Goal: Complete application form

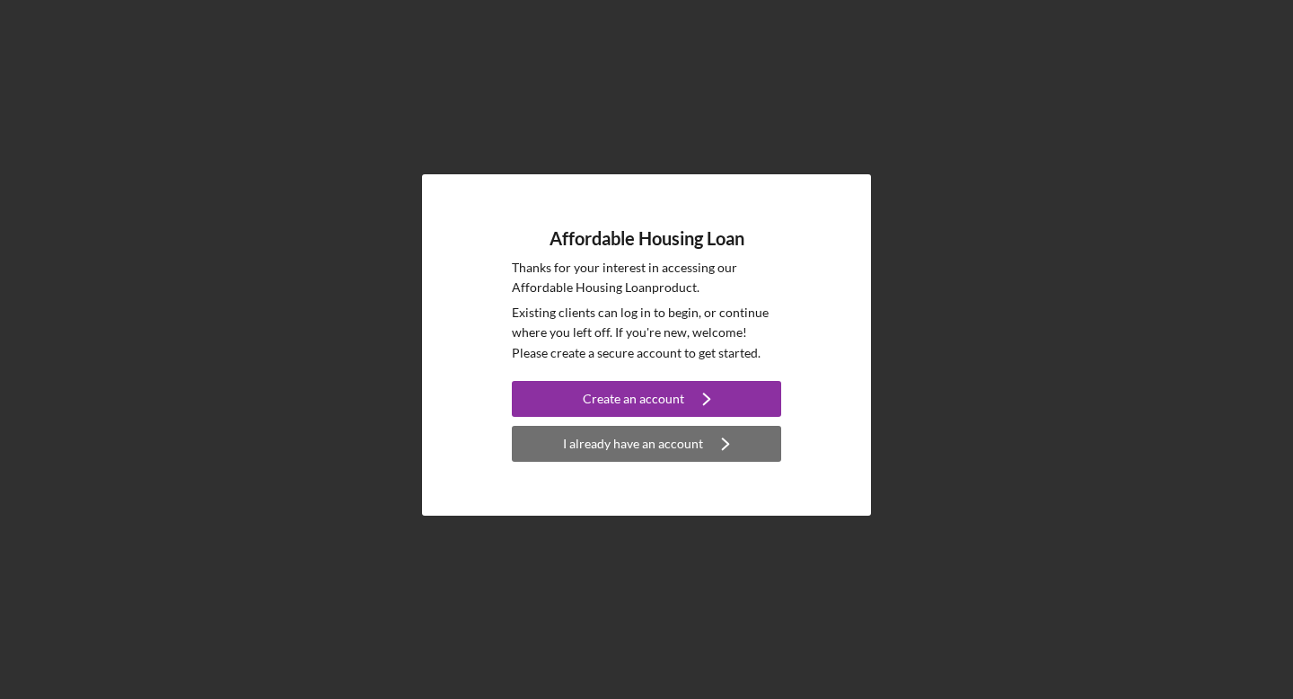
click at [636, 446] on div "I already have an account" at bounding box center [633, 444] width 140 height 36
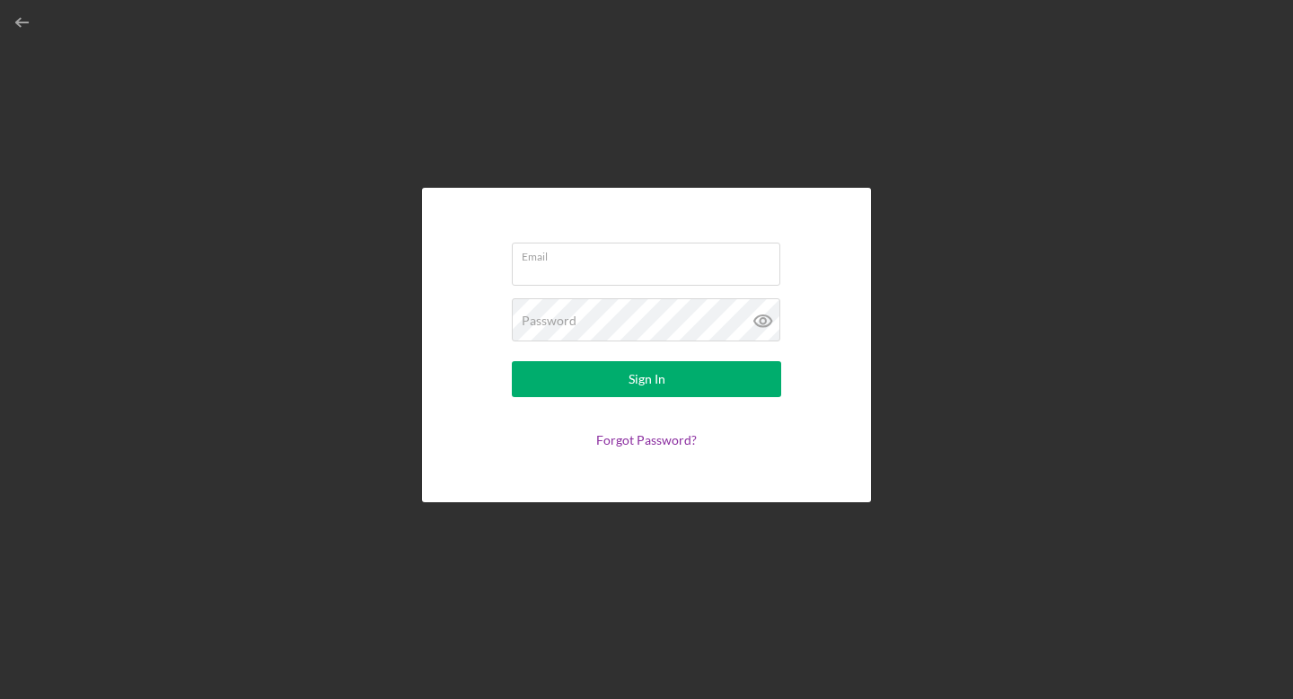
type input "[EMAIL_ADDRESS][DOMAIN_NAME]"
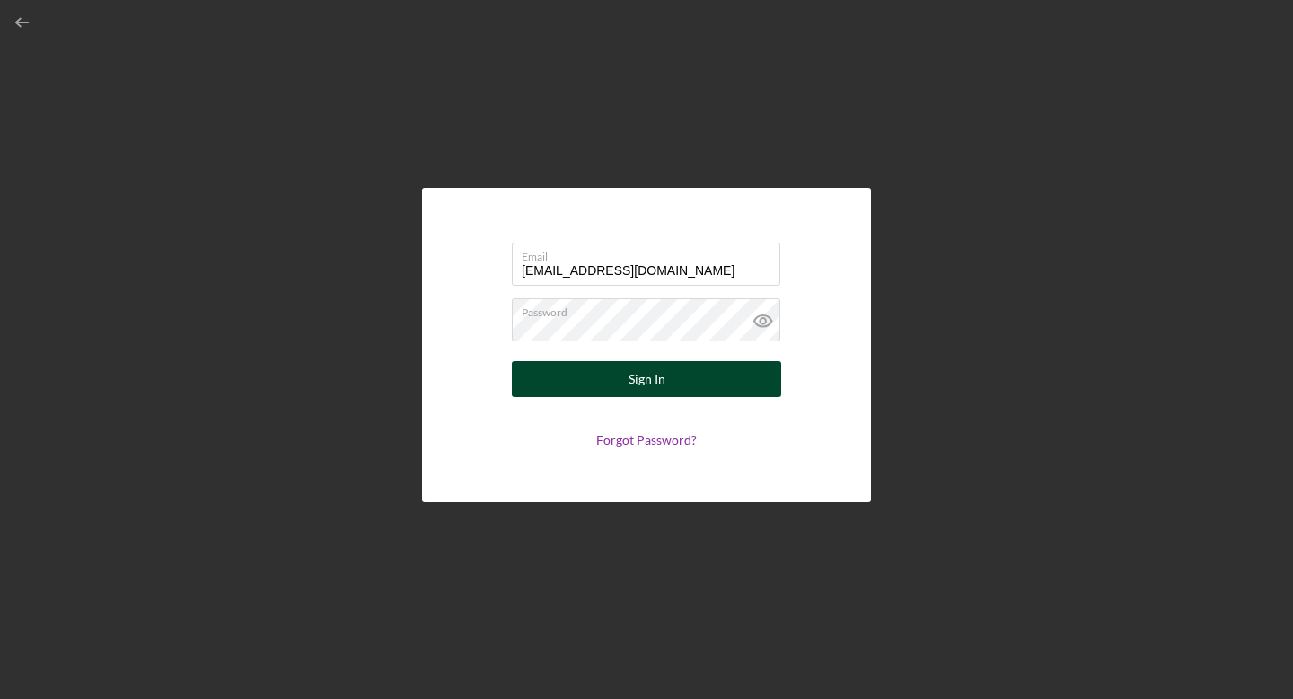
click at [630, 381] on div "Sign In" at bounding box center [647, 379] width 37 height 36
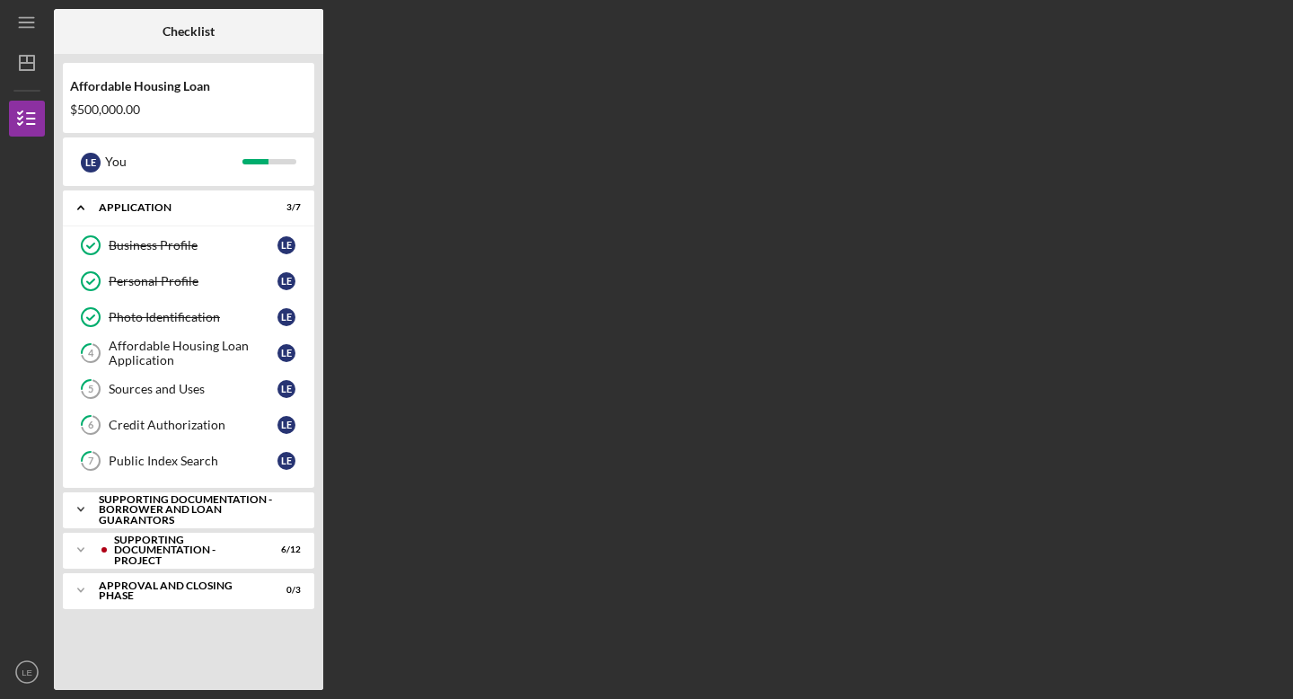
click at [82, 510] on icon "Icon/Expander" at bounding box center [81, 509] width 36 height 36
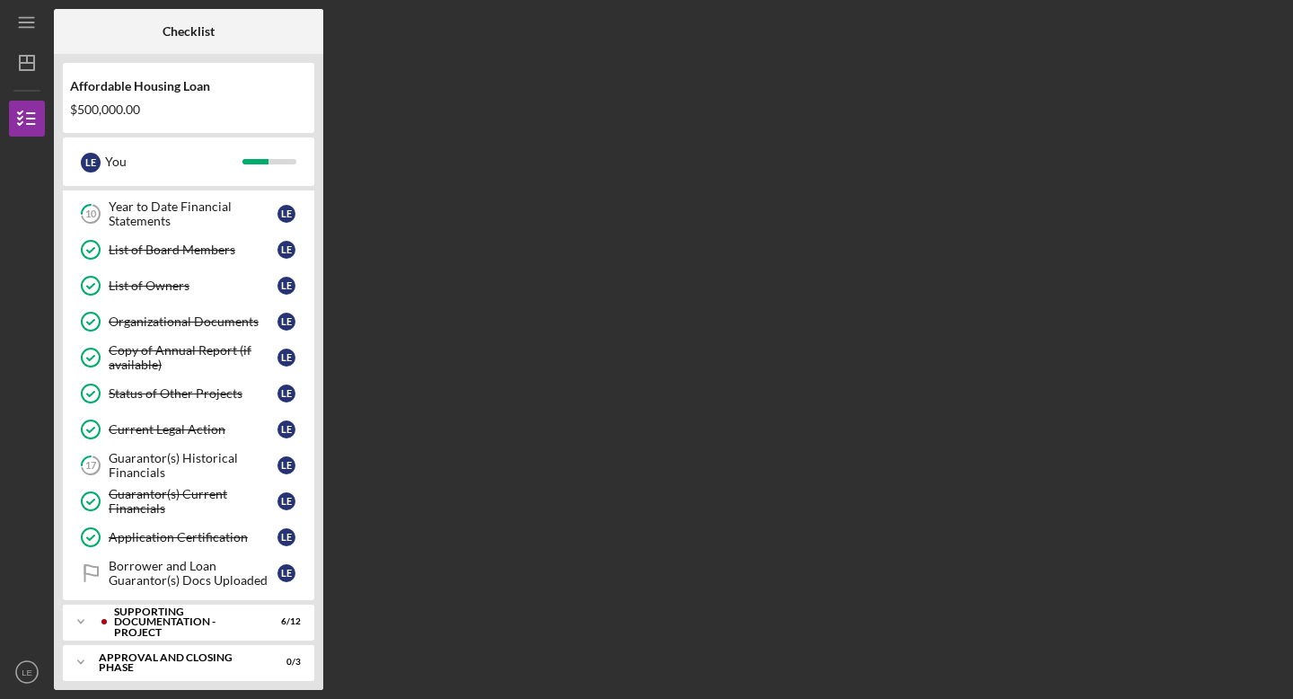
scroll to position [414, 0]
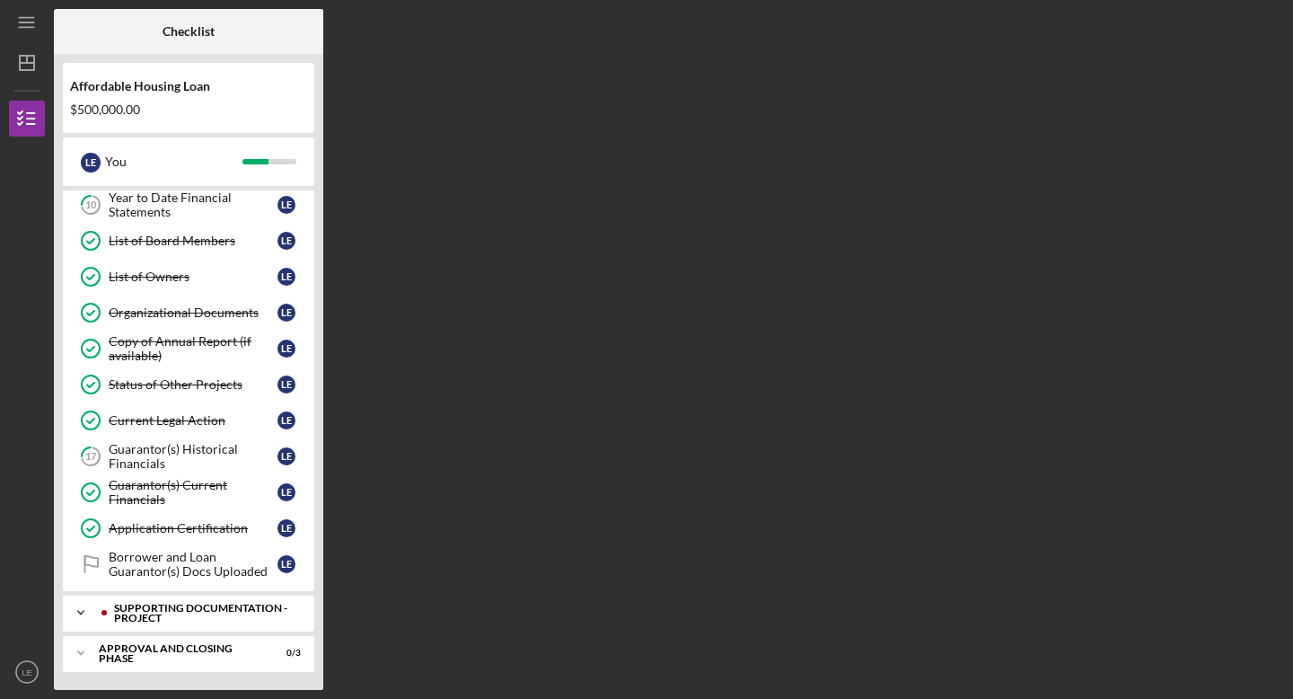
click at [81, 613] on polyline at bounding box center [80, 613] width 5 height 4
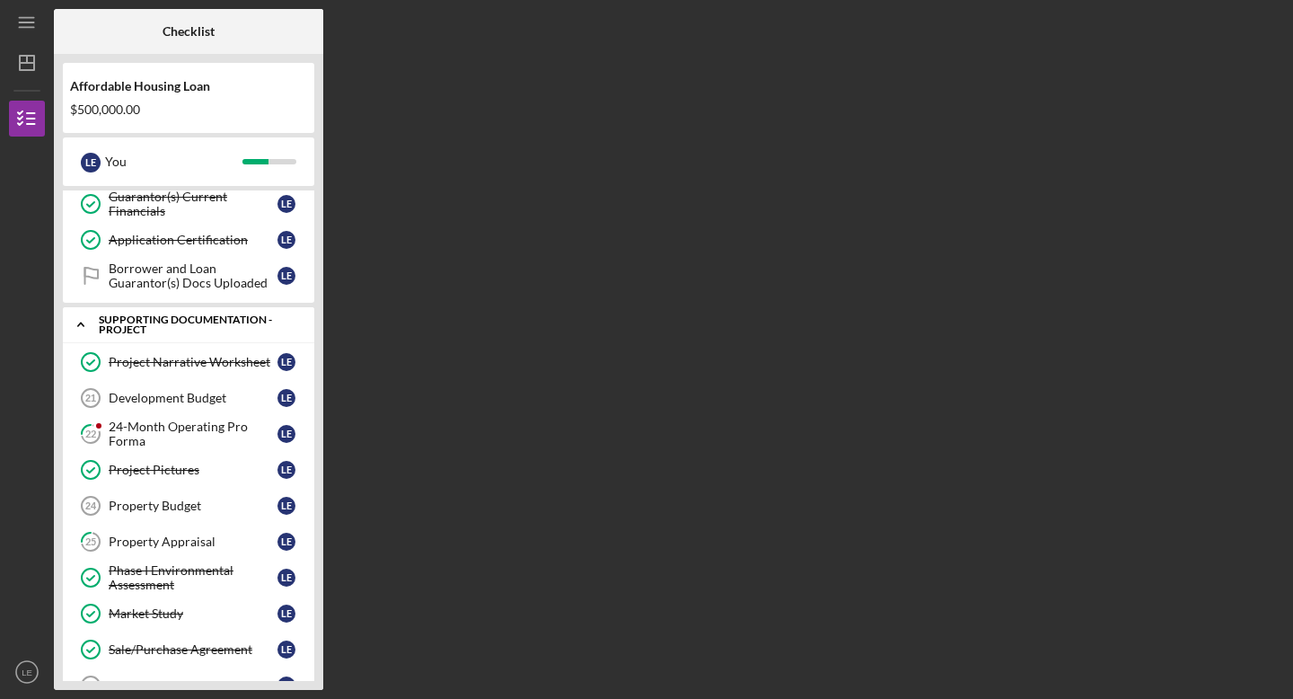
scroll to position [706, 0]
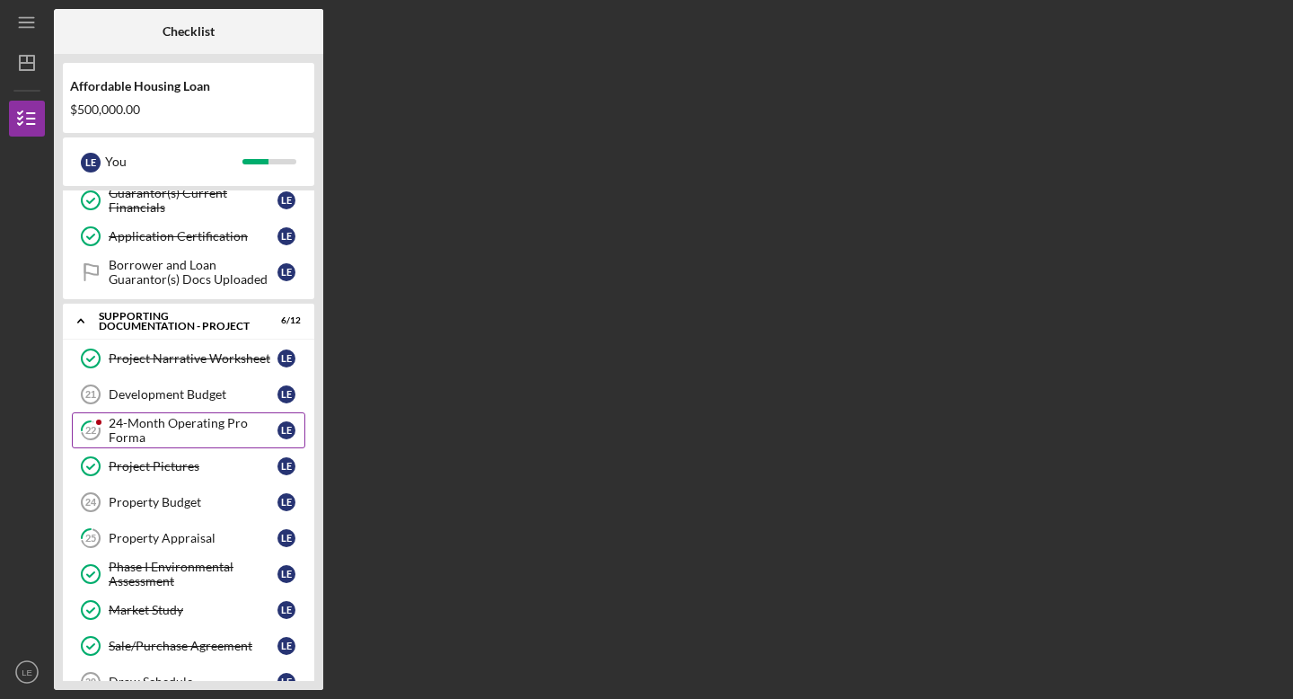
click at [183, 423] on div "24-Month Operating Pro Forma" at bounding box center [193, 430] width 169 height 29
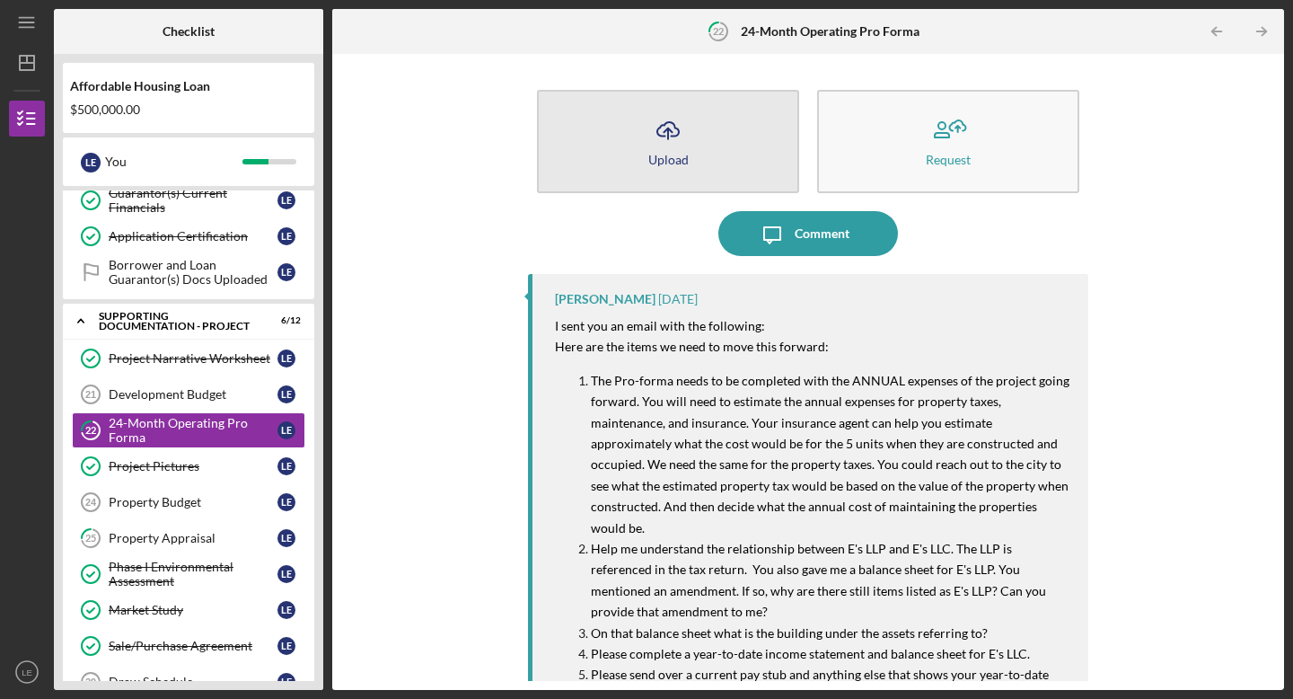
click at [657, 145] on icon "Icon/Upload" at bounding box center [668, 130] width 45 height 45
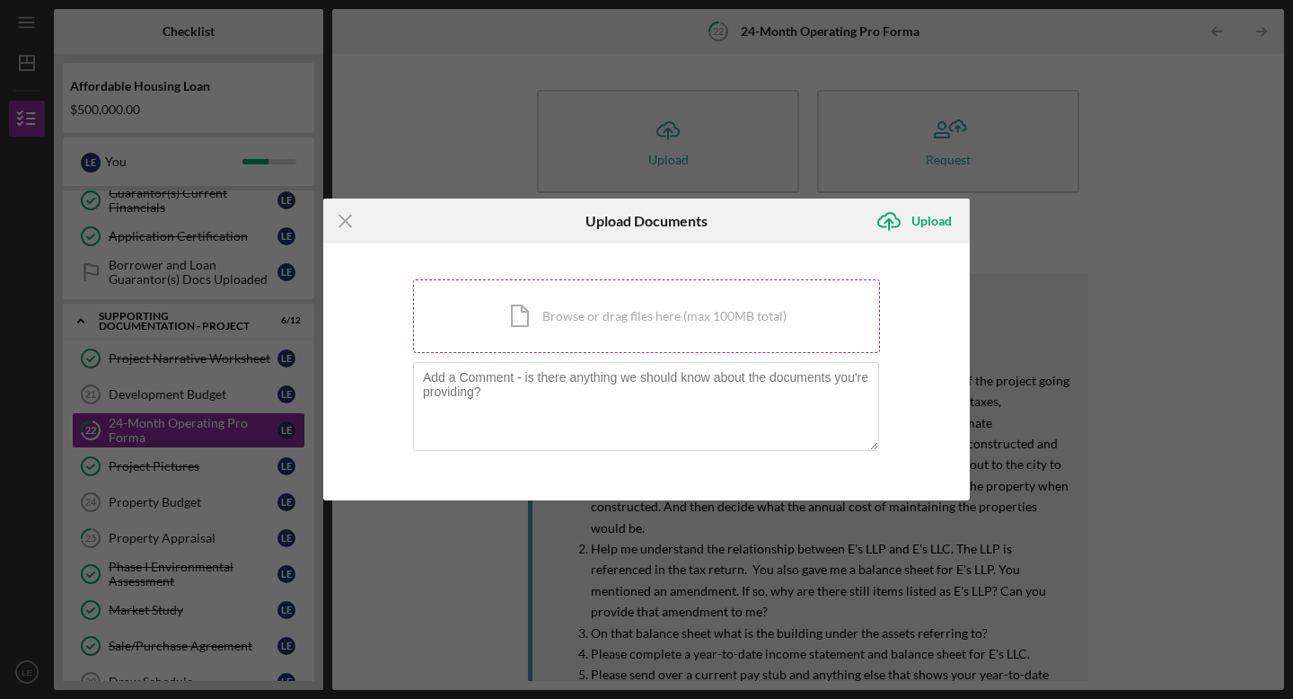
click at [602, 321] on div "Icon/Document Browse or drag files here (max 100MB total) Tap to choose files o…" at bounding box center [646, 316] width 467 height 74
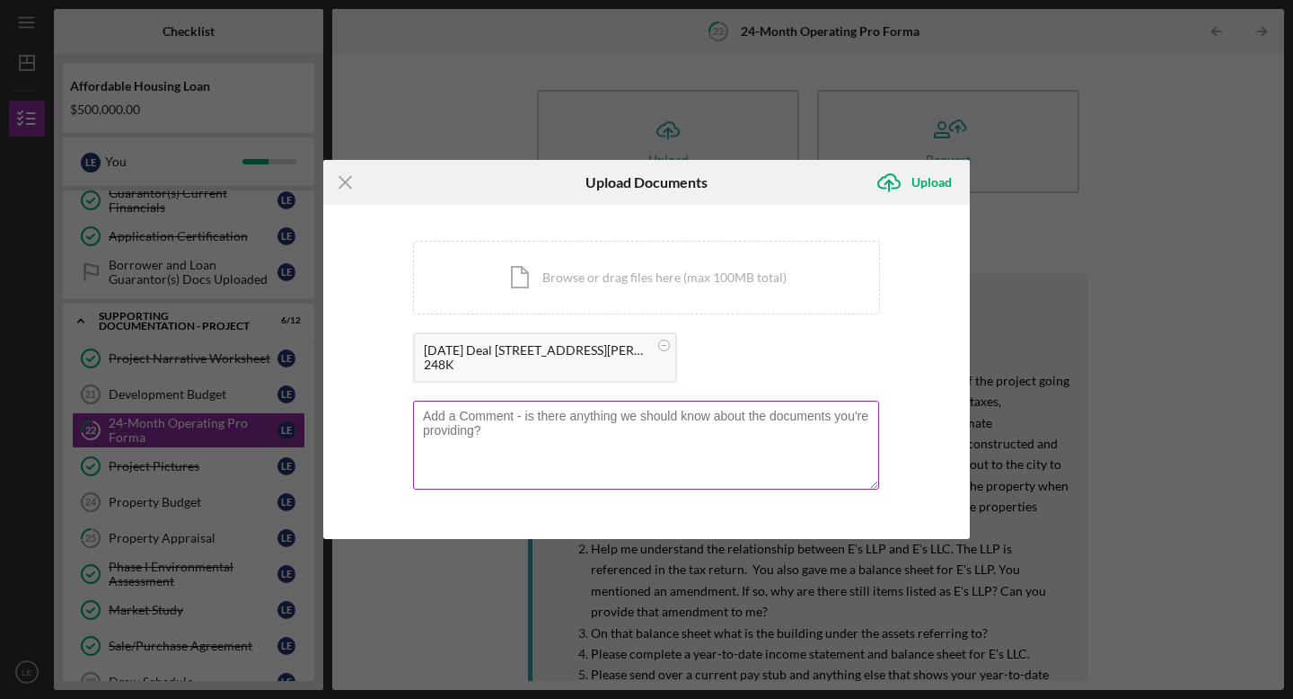
click at [545, 429] on textarea at bounding box center [646, 445] width 466 height 88
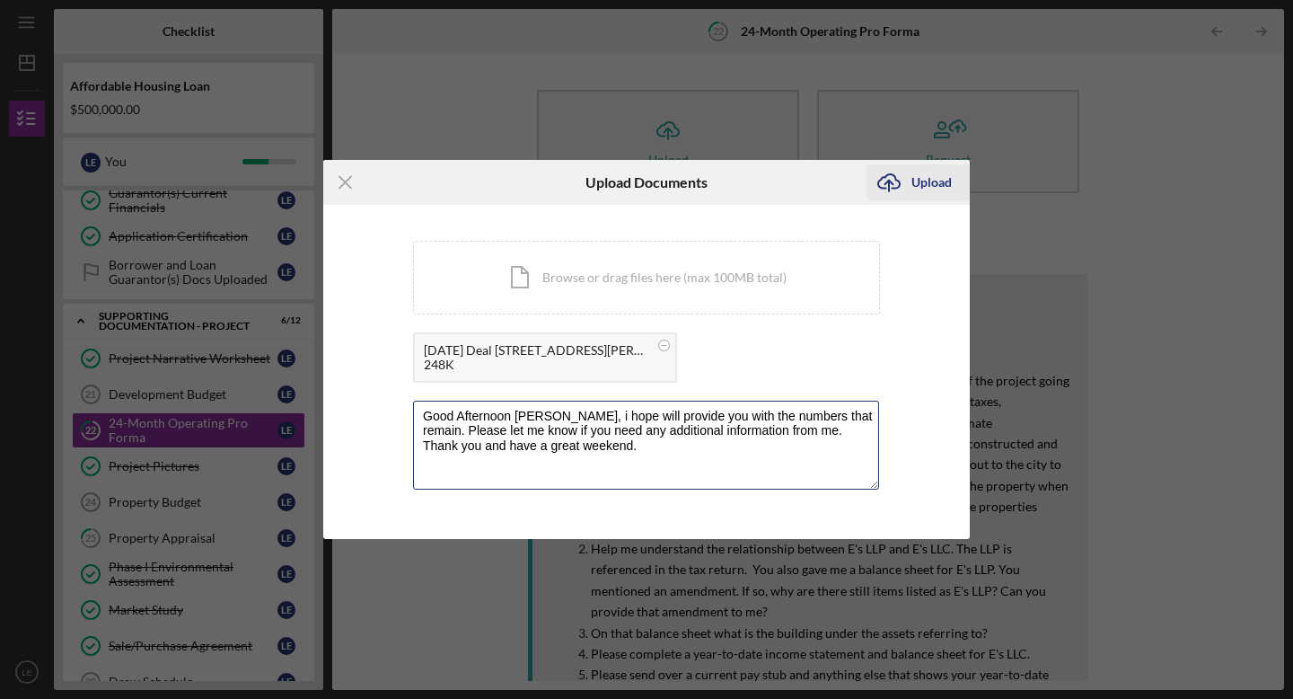
type textarea "Good Afternoon [PERSON_NAME], i hope will provide you with the numbers that rem…"
click at [922, 186] on div "Upload" at bounding box center [932, 182] width 40 height 36
